Goal: Check status

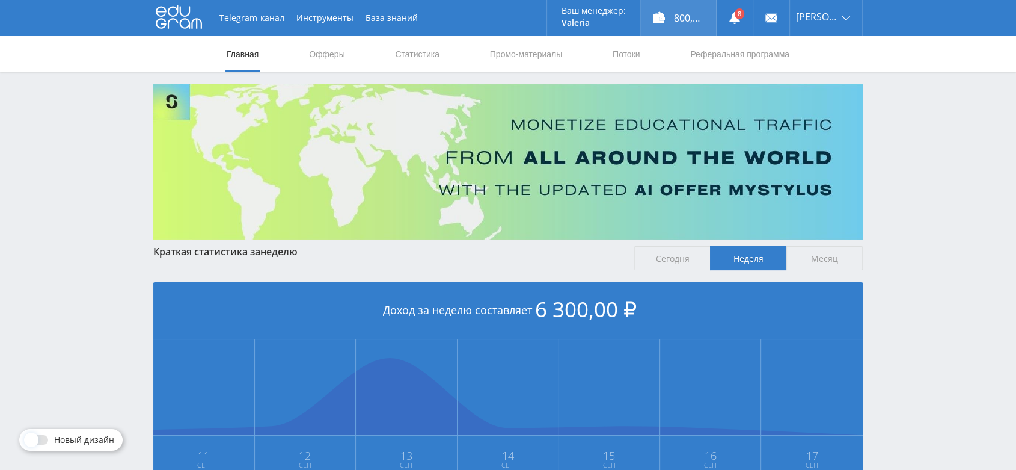
click at [706, 11] on div "800,00 ₽" at bounding box center [678, 18] width 75 height 36
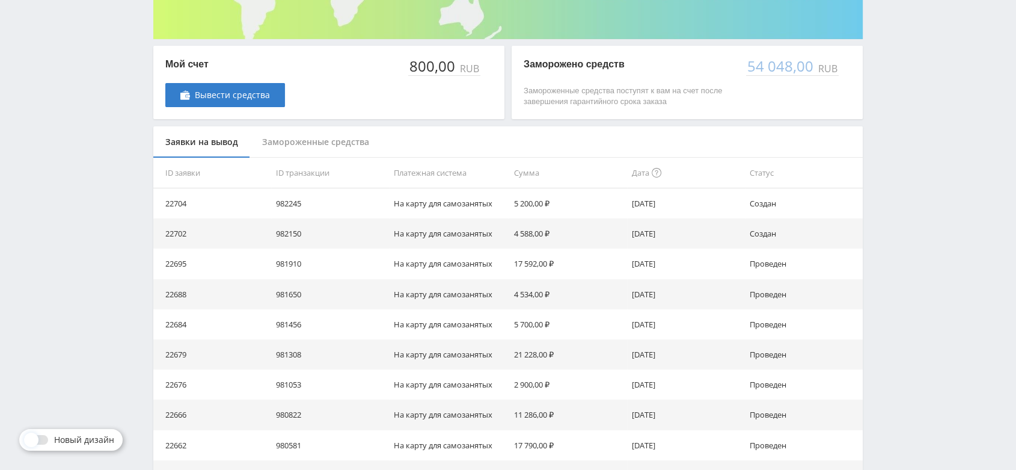
scroll to position [267, 0]
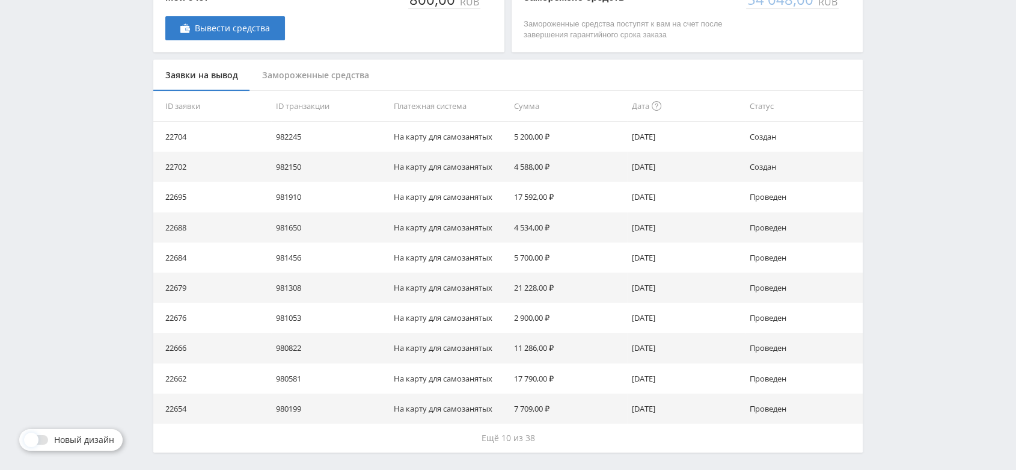
click at [331, 75] on div "Замороженные средства" at bounding box center [315, 76] width 131 height 32
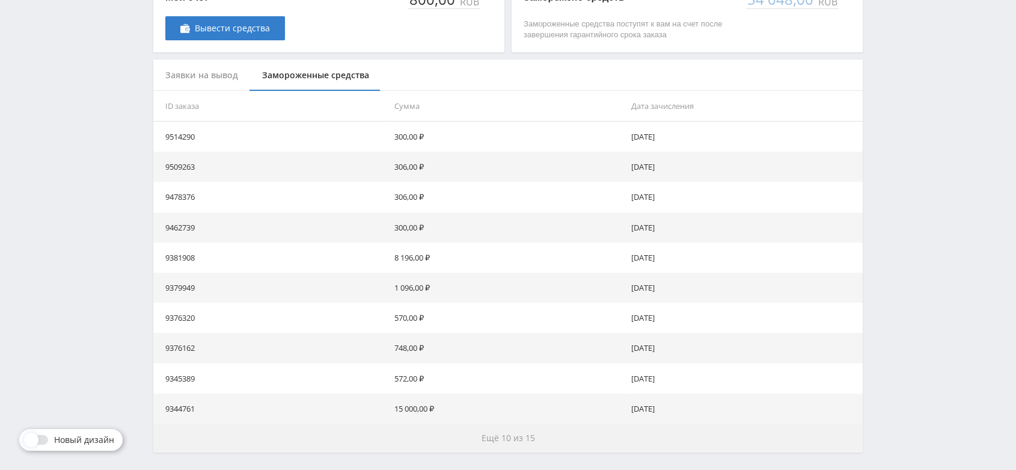
click at [545, 432] on button "Ещё 10 из 15" at bounding box center [508, 437] width 710 height 29
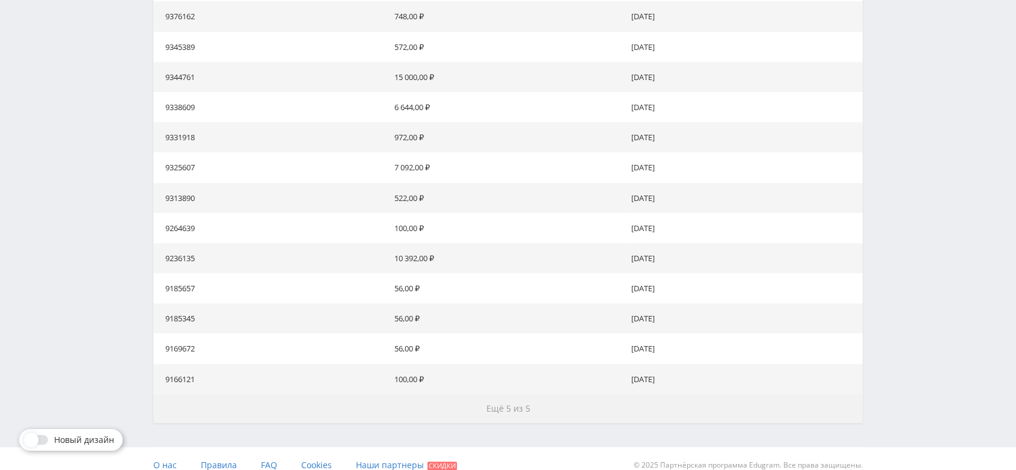
scroll to position [601, 0]
click at [519, 408] on span "Ещё 5 из 5" at bounding box center [509, 404] width 44 height 11
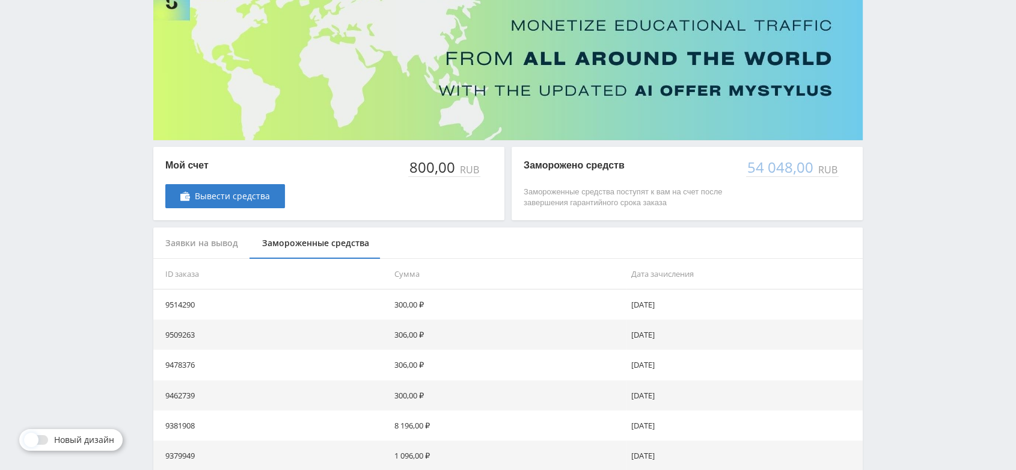
scroll to position [0, 0]
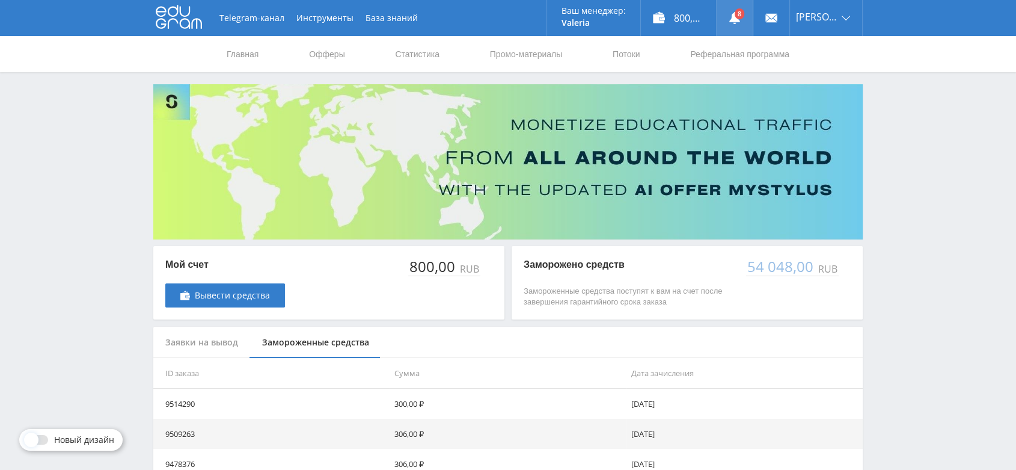
click at [740, 20] on use at bounding box center [735, 18] width 11 height 12
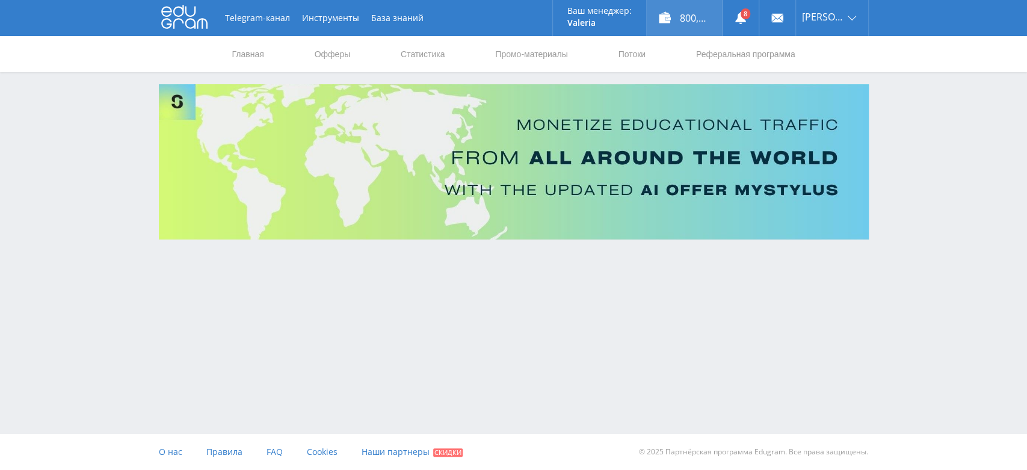
click at [703, 16] on div "800,00 ₽" at bounding box center [684, 18] width 75 height 36
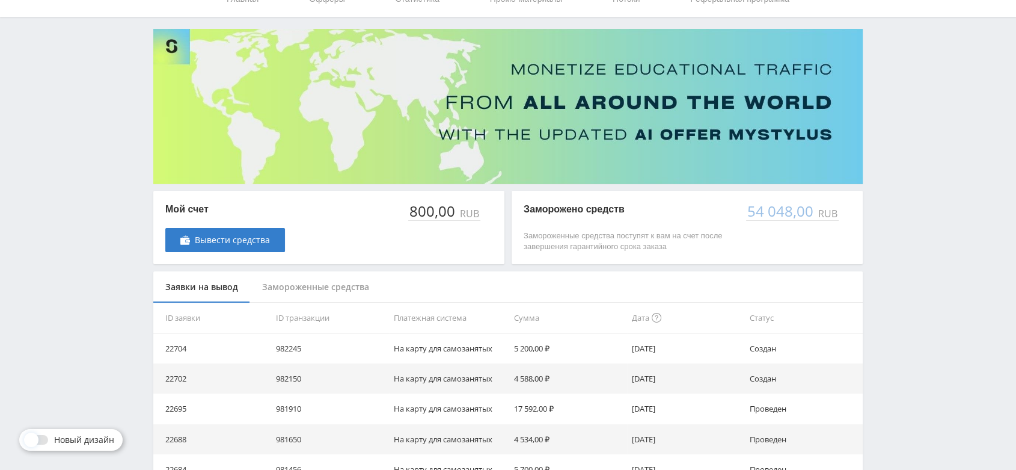
scroll to position [267, 0]
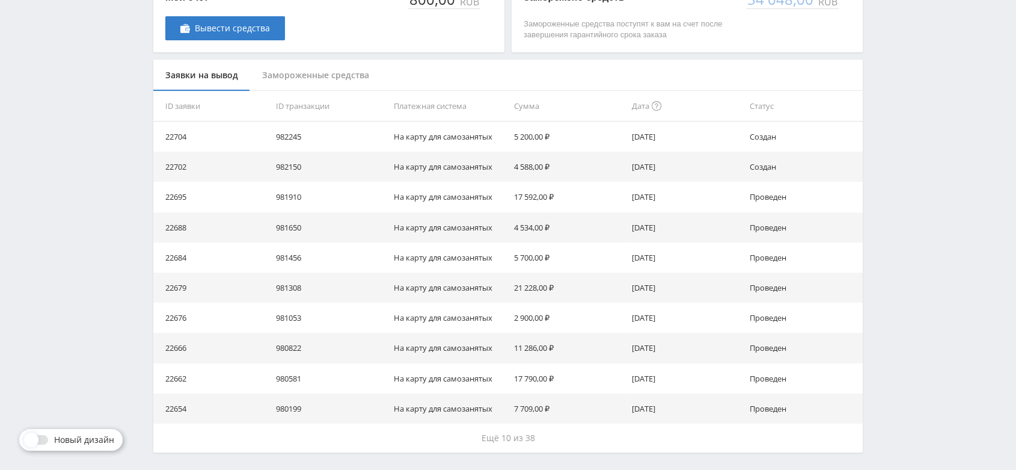
click at [949, 92] on div "Telegram-канал Инструменты База знаний Ваш менеджер: [PERSON_NAME] [PERSON_NAME…" at bounding box center [508, 123] width 1016 height 780
